Goal: Check status

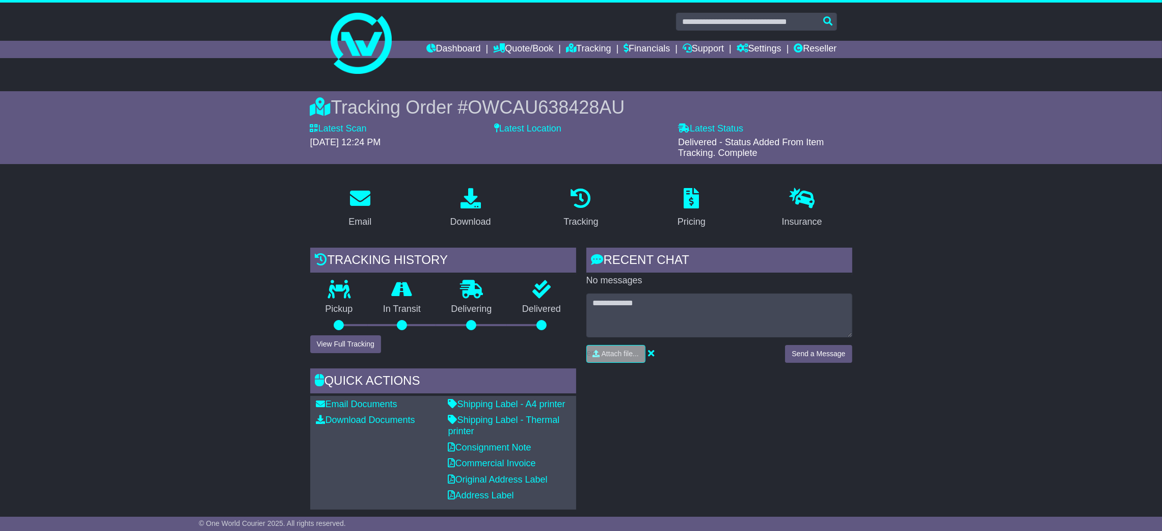
drag, startPoint x: 0, startPoint y: 0, endPoint x: 720, endPoint y: 24, distance: 720.5
click at [720, 24] on input "text" at bounding box center [756, 22] width 161 height 18
type input "**********"
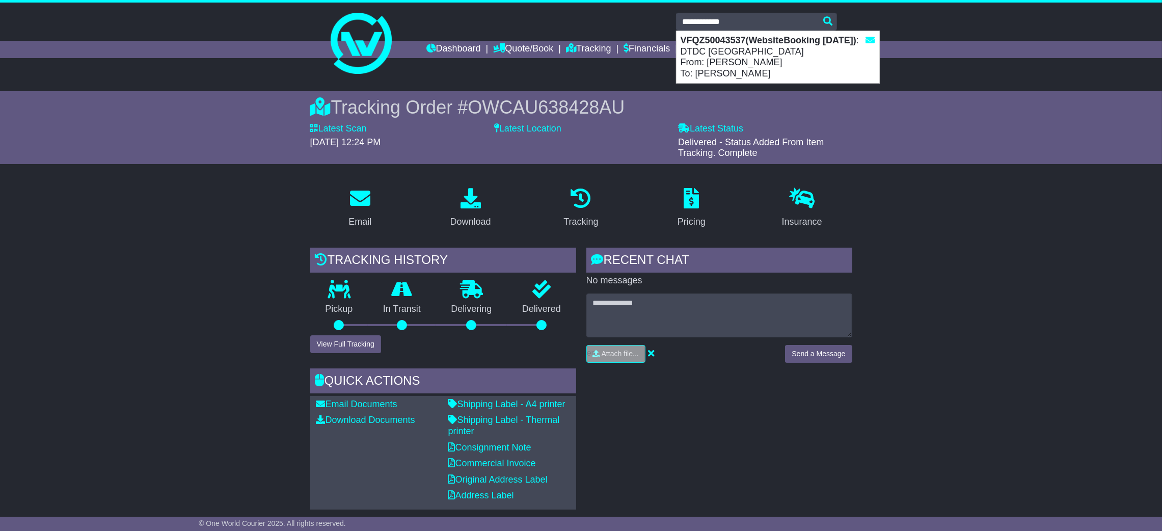
click at [728, 51] on div "VFQZ50043537(WebsiteBooking 27-8-2025) : DTDC Australia From: Chris Rowell To: …" at bounding box center [778, 57] width 203 height 52
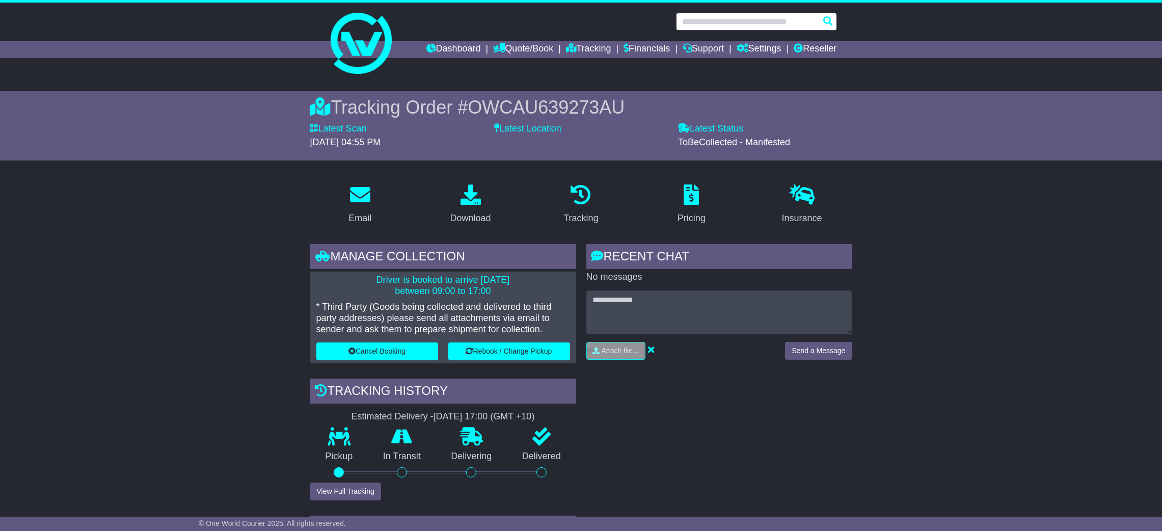
click at [718, 27] on input "text" at bounding box center [756, 22] width 161 height 18
paste input "**********"
type input "**********"
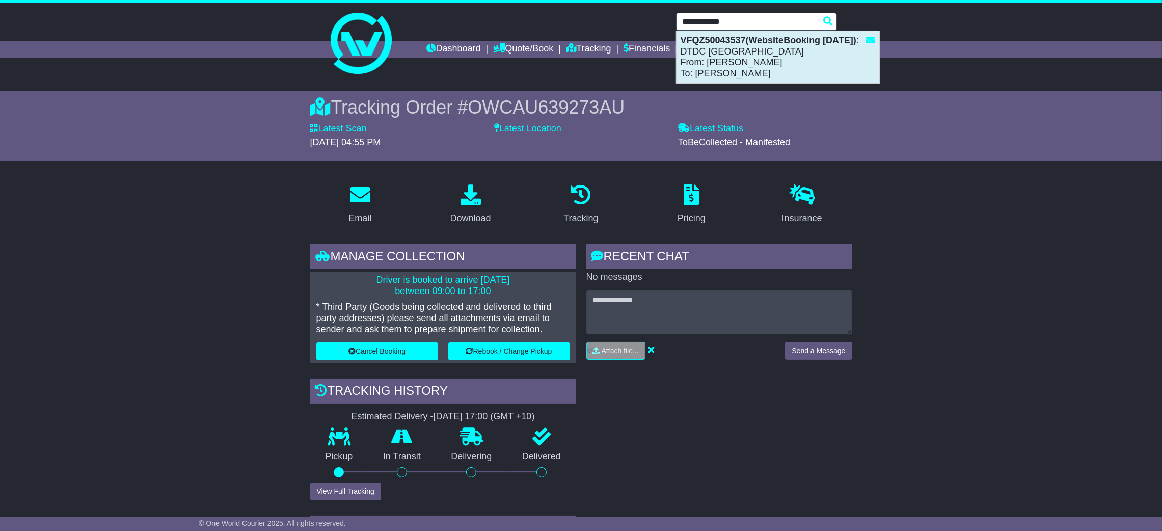
click at [720, 56] on div "VFQZ50043537(WebsiteBooking 27-8-2025) : DTDC Australia From: Chris Rowell To: …" at bounding box center [778, 57] width 203 height 52
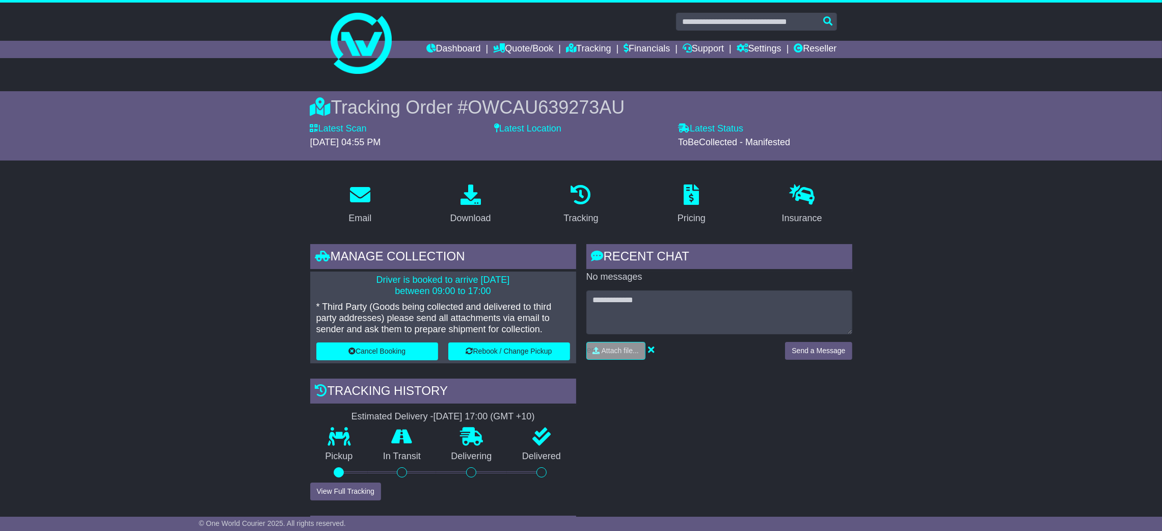
click at [593, 108] on span "OWCAU639273AU" at bounding box center [546, 107] width 157 height 21
copy span "OWCAU639273AU"
click at [619, 448] on div "RECENT CHAT Loading... No messages Attach file..." at bounding box center [719, 450] width 276 height 412
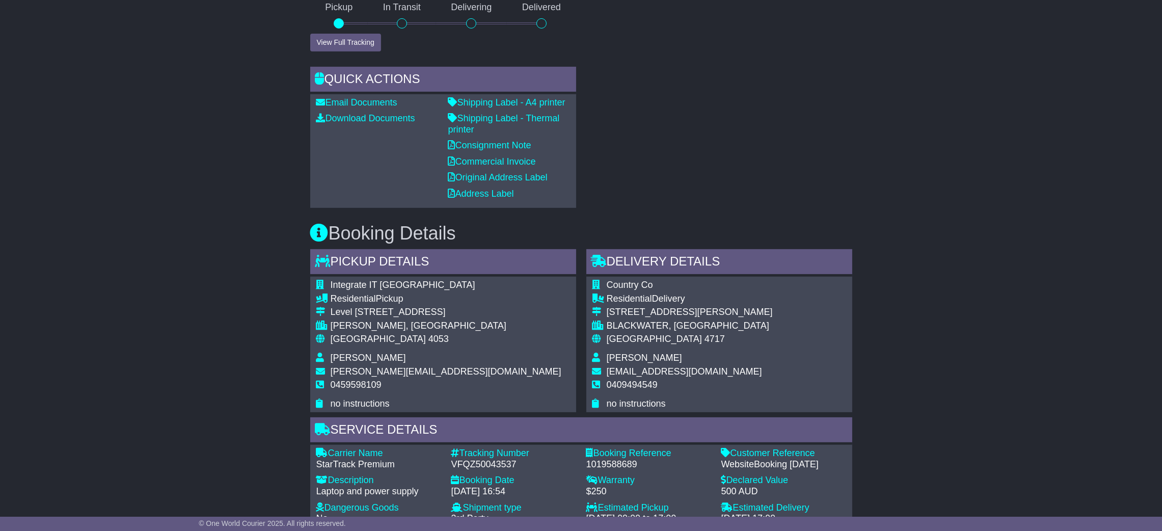
scroll to position [601, 0]
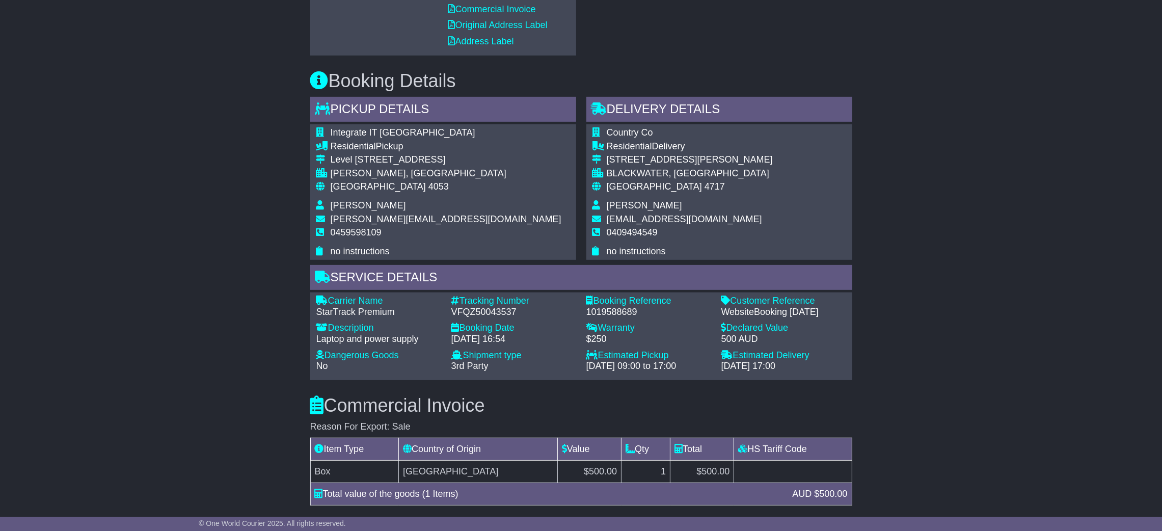
click at [604, 310] on div "1019588689" at bounding box center [649, 312] width 125 height 11
copy div "1019588689"
click at [77, 384] on div "Email Download Tracking Pricing Insurance" at bounding box center [581, 250] width 1162 height 1353
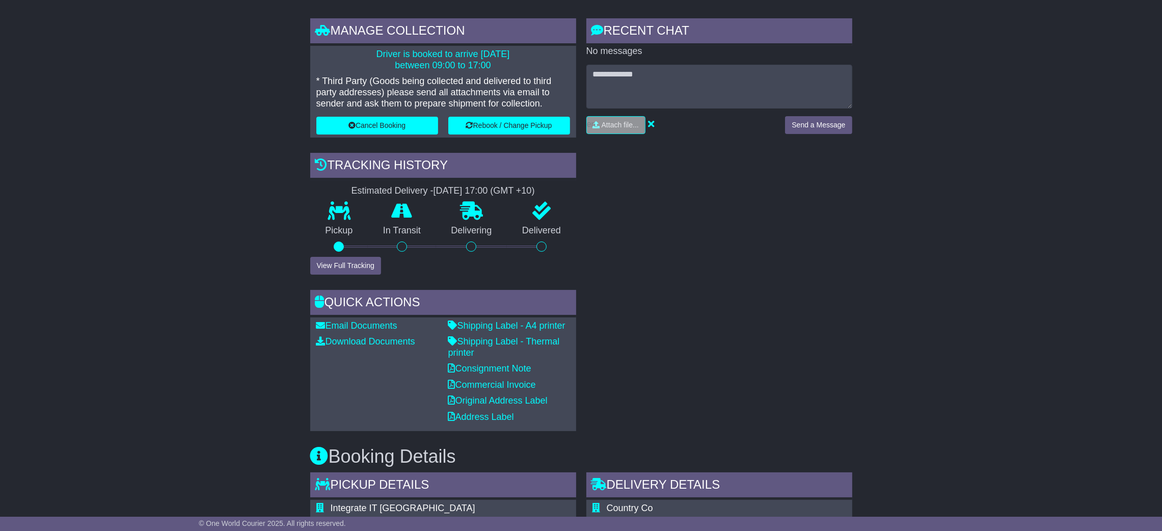
scroll to position [0, 0]
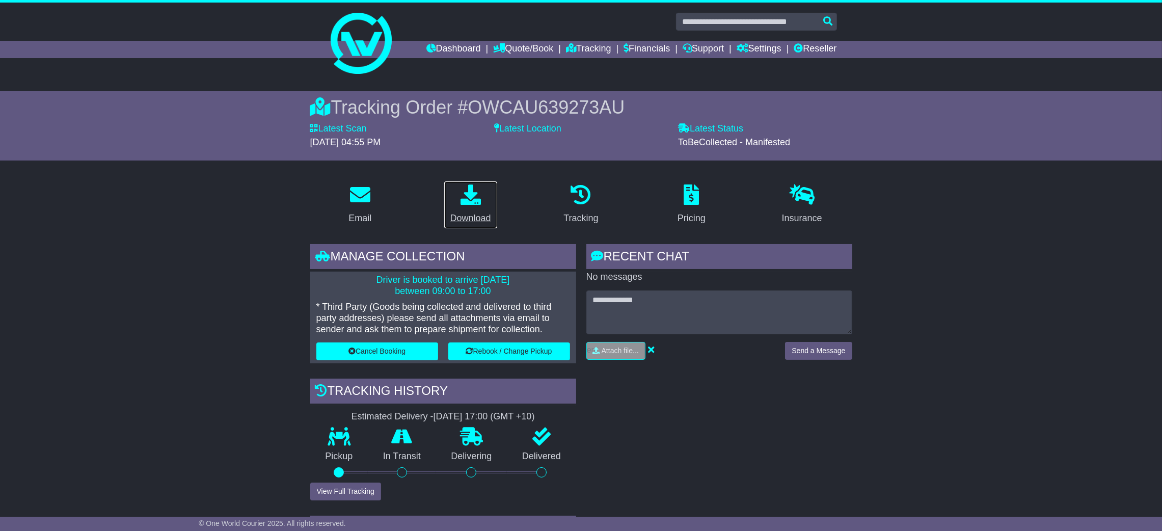
click at [464, 212] on div "Download" at bounding box center [471, 218] width 41 height 14
